Goal: Task Accomplishment & Management: Use online tool/utility

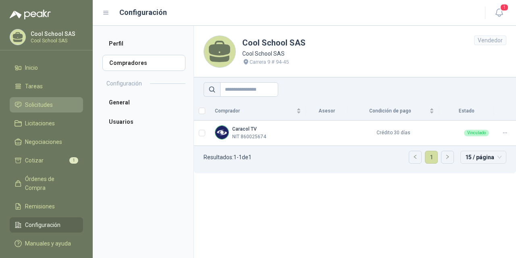
click at [41, 106] on span "Solicitudes" at bounding box center [39, 104] width 28 height 9
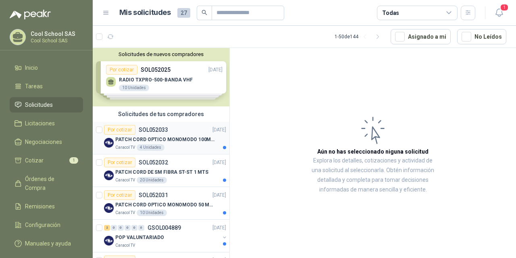
click at [148, 138] on p "PATCH CORD OPTICO MONOMODO 100MTS" at bounding box center [165, 140] width 100 height 8
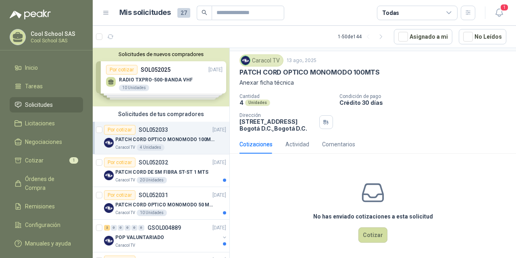
scroll to position [22, 0]
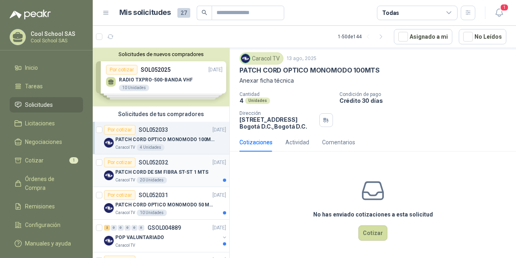
click at [146, 171] on p "PATCH CORD DE SM FIBRA ST-ST 1 MTS" at bounding box center [161, 173] width 93 height 8
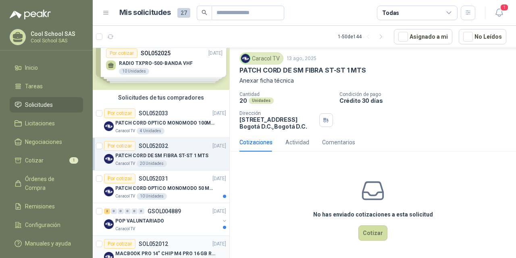
scroll to position [88, 0]
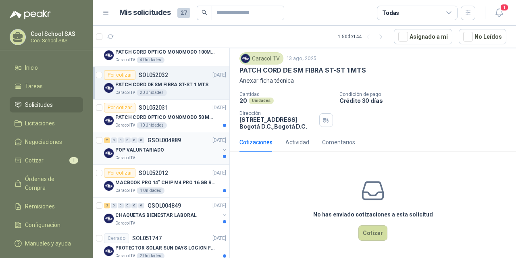
click at [152, 140] on p "GSOL004889" at bounding box center [164, 141] width 33 height 6
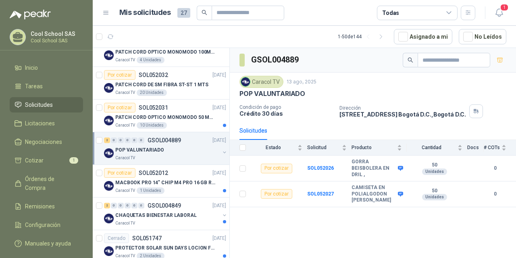
click at [389, 225] on div "GSOL004889 Caracol TV [DATE] POP VALUNTARIADO Condición de pago Crédito 30 días…" at bounding box center [373, 154] width 286 height 213
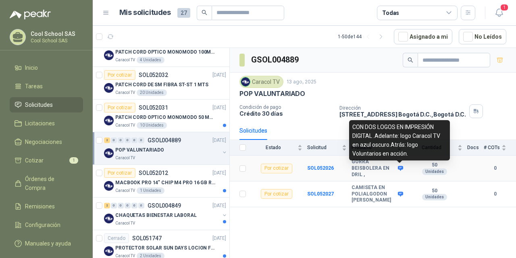
click at [401, 168] on icon at bounding box center [400, 168] width 5 height 5
click at [400, 169] on icon at bounding box center [400, 168] width 5 height 5
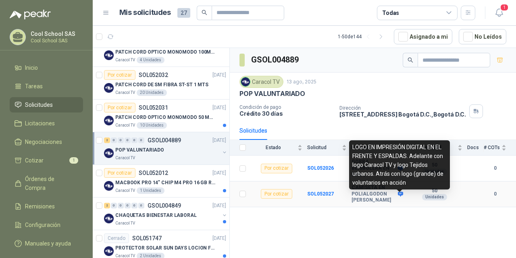
click at [400, 196] on icon at bounding box center [400, 194] width 5 height 5
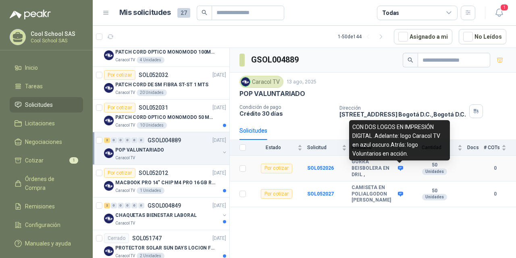
click at [399, 168] on icon at bounding box center [400, 168] width 5 height 5
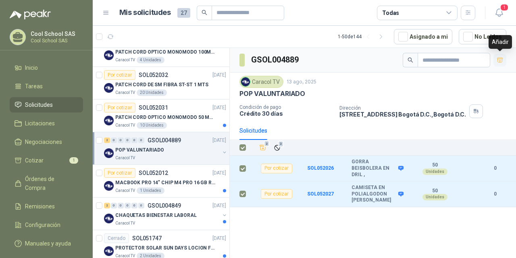
click at [500, 58] on icon "button" at bounding box center [500, 60] width 6 height 4
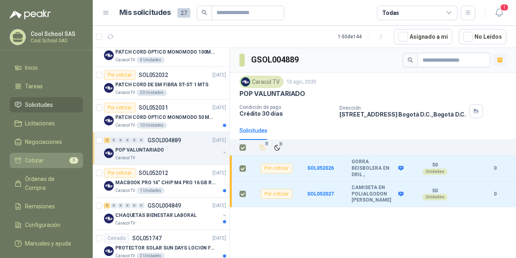
click at [32, 160] on span "Cotizar" at bounding box center [34, 160] width 19 height 9
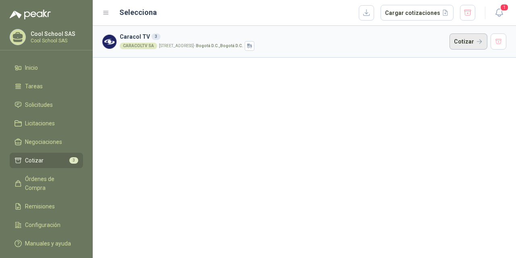
click at [465, 41] on button "Cotizar" at bounding box center [469, 41] width 38 height 16
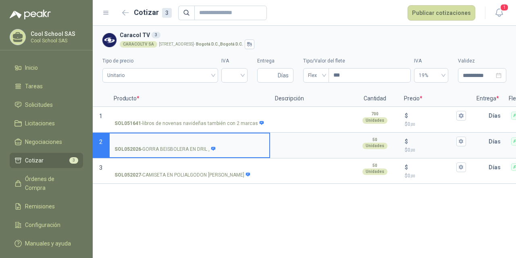
click at [171, 139] on input "SOL052026 - GORRA BEISBOLERA EN DRIL ," at bounding box center [190, 142] width 150 height 6
drag, startPoint x: 153, startPoint y: 140, endPoint x: 113, endPoint y: 140, distance: 39.9
click at [113, 140] on label "**********" at bounding box center [190, 144] width 160 height 23
type input "**********"
click at [303, 145] on textarea at bounding box center [310, 142] width 79 height 19
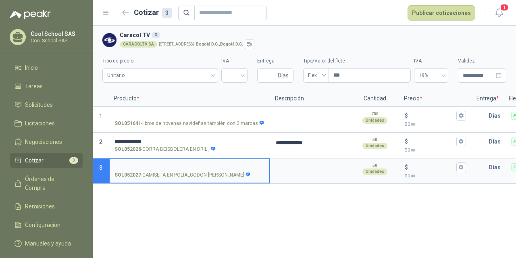
click at [170, 165] on input "SOL052027 - CAMISETA EN POLIALGODON [PERSON_NAME]" at bounding box center [190, 168] width 150 height 6
drag, startPoint x: 184, startPoint y: 167, endPoint x: 116, endPoint y: 167, distance: 67.7
click at [116, 167] on input "**********" at bounding box center [190, 168] width 150 height 6
type input "**********"
click at [292, 174] on textarea at bounding box center [310, 168] width 79 height 19
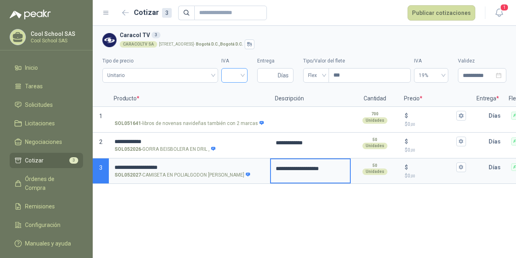
click at [237, 73] on input "search" at bounding box center [234, 75] width 17 height 12
click at [235, 91] on div "19%" at bounding box center [234, 92] width 13 height 9
click at [267, 74] on input "Entrega" at bounding box center [269, 76] width 14 height 14
type input "*"
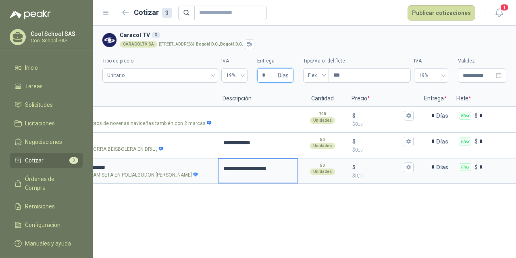
scroll to position [0, 58]
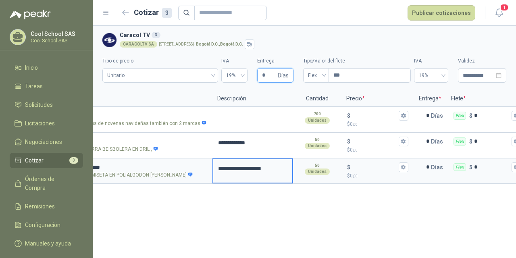
type input "*"
click at [373, 138] on input "$ $ 0 ,00" at bounding box center [374, 141] width 45 height 6
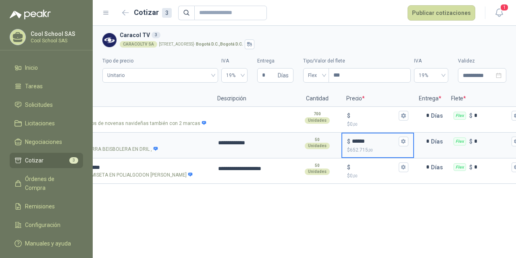
type input "******"
click at [369, 165] on input "$ $ 0 ,00" at bounding box center [374, 167] width 45 height 6
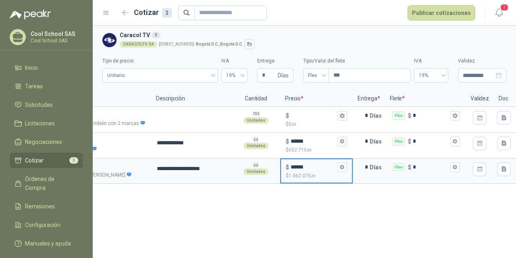
scroll to position [0, 140]
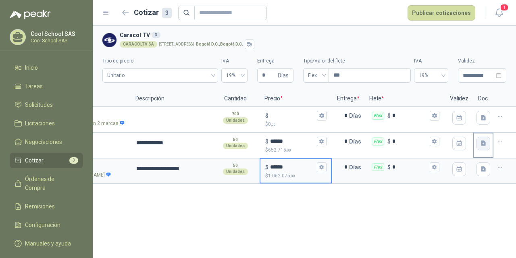
type input "******"
click at [479, 146] on button "button" at bounding box center [484, 144] width 14 height 14
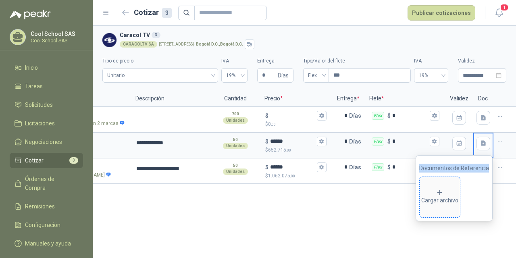
click at [446, 194] on div "Cargar archivo" at bounding box center [439, 197] width 37 height 16
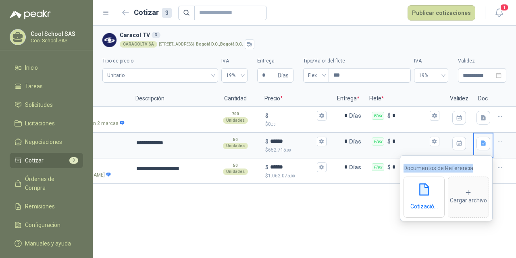
click at [485, 236] on div "**********" at bounding box center [304, 142] width 423 height 232
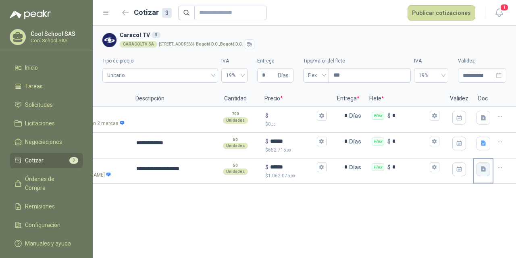
click at [485, 170] on icon "button" at bounding box center [483, 169] width 5 height 5
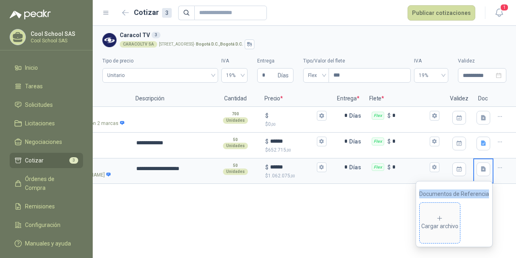
click at [444, 215] on icon at bounding box center [439, 218] width 7 height 7
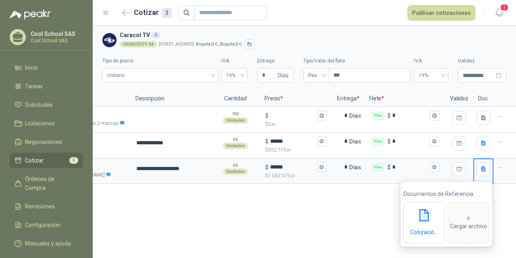
click at [335, 228] on div "**********" at bounding box center [304, 142] width 423 height 232
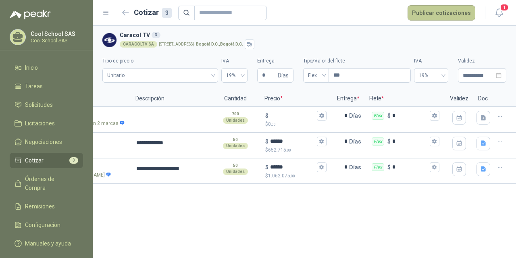
click at [448, 10] on button "Publicar cotizaciones" at bounding box center [442, 12] width 68 height 15
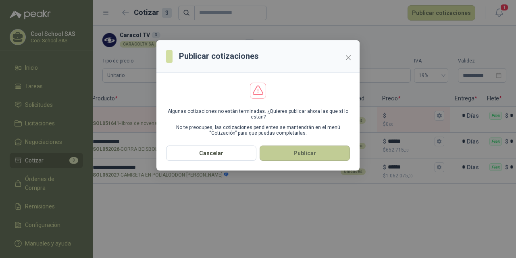
click at [306, 156] on button "Publicar" at bounding box center [305, 153] width 90 height 15
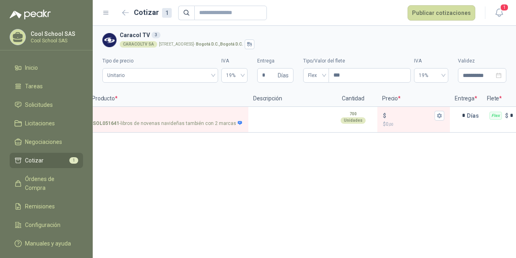
scroll to position [0, 0]
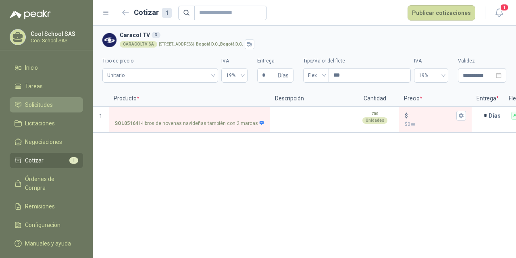
click at [37, 106] on span "Solicitudes" at bounding box center [39, 104] width 28 height 9
